Goal: Navigation & Orientation: Find specific page/section

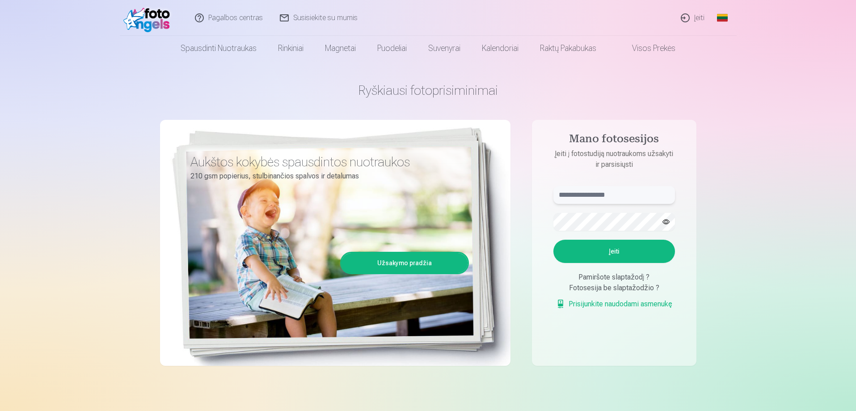
click at [603, 194] on input "text" at bounding box center [615, 195] width 122 height 18
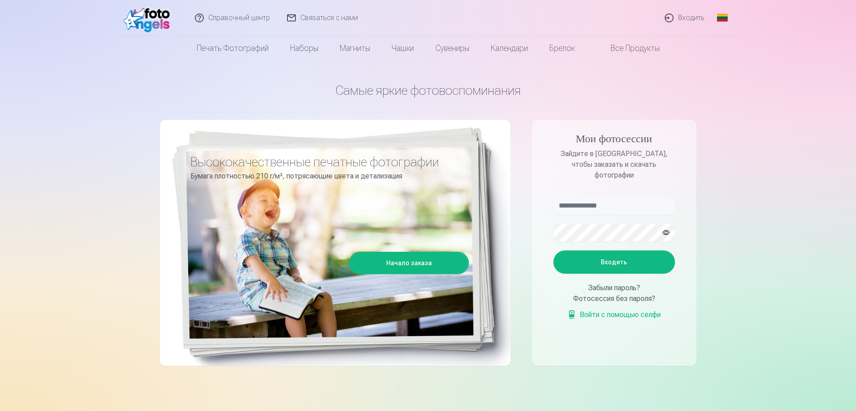
click at [636, 52] on font "Все продукты" at bounding box center [635, 47] width 49 height 9
click at [608, 294] on font "Фотосессия без пароля?" at bounding box center [614, 298] width 82 height 8
drag, startPoint x: 632, startPoint y: 290, endPoint x: 595, endPoint y: 285, distance: 37.9
click at [595, 294] on font "Фотосессия без пароля?" at bounding box center [614, 298] width 82 height 8
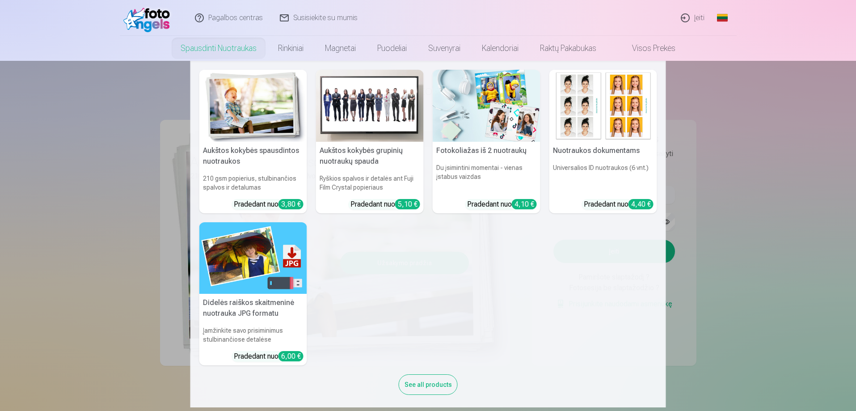
click at [828, 157] on nav "Aukštos kokybės spausdintos nuotraukos 210 gsm popierius, stulbinančios spalvos…" at bounding box center [428, 234] width 856 height 347
